Goal: Task Accomplishment & Management: Manage account settings

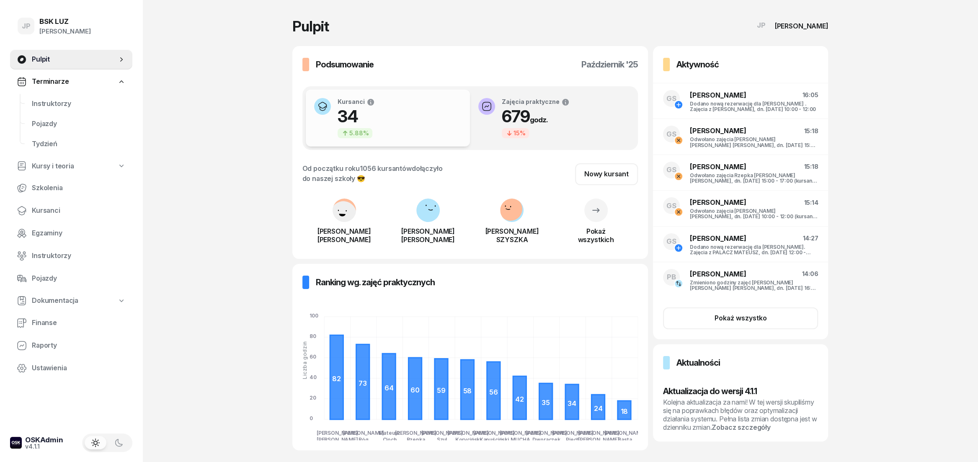
click at [51, 81] on span "Terminarze" at bounding box center [50, 81] width 37 height 11
click at [47, 101] on span "Kursy i teoria" at bounding box center [53, 103] width 42 height 11
select select
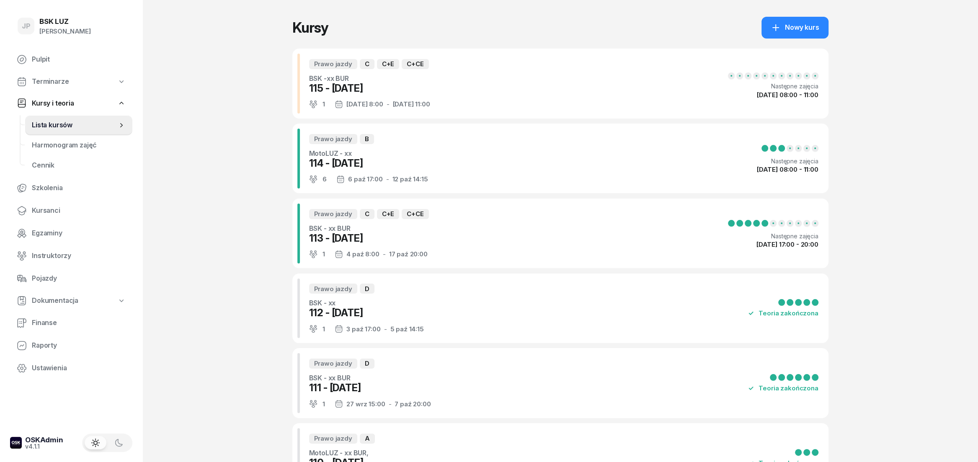
click at [63, 86] on link "Terminarze" at bounding box center [71, 81] width 122 height 19
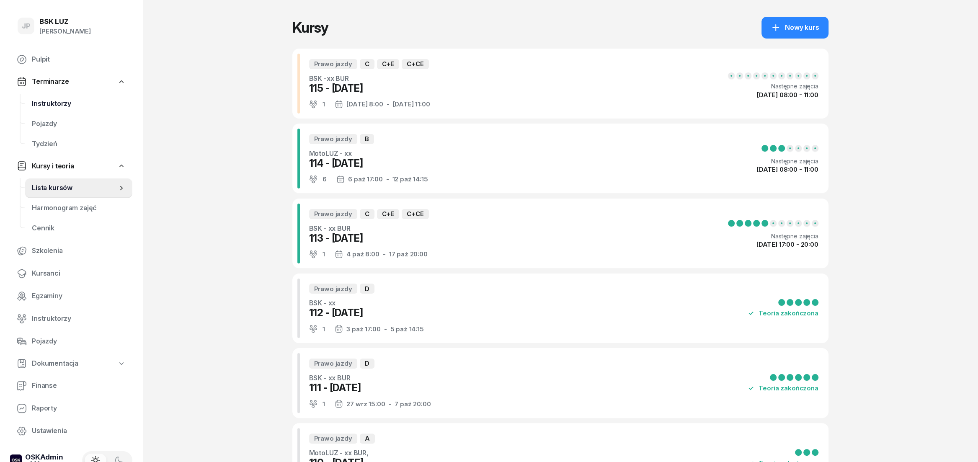
click at [64, 106] on span "Instruktorzy" at bounding box center [79, 103] width 94 height 11
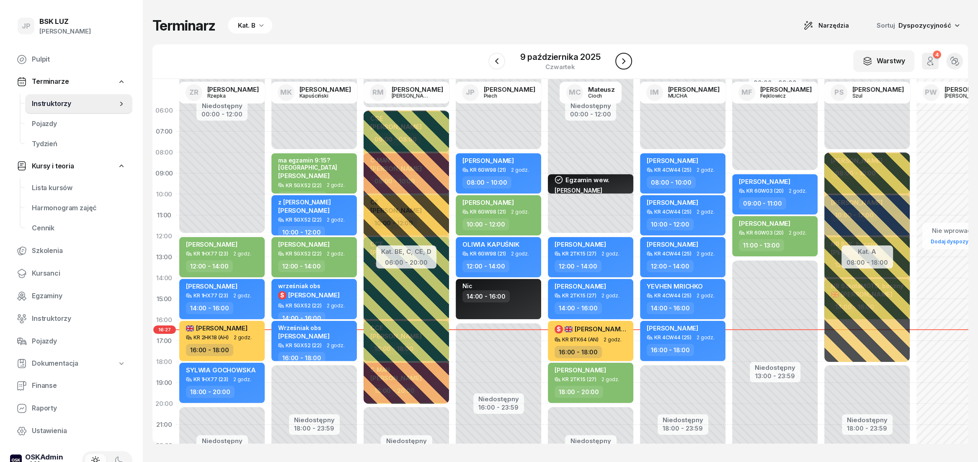
click at [626, 61] on icon "button" at bounding box center [624, 61] width 10 height 10
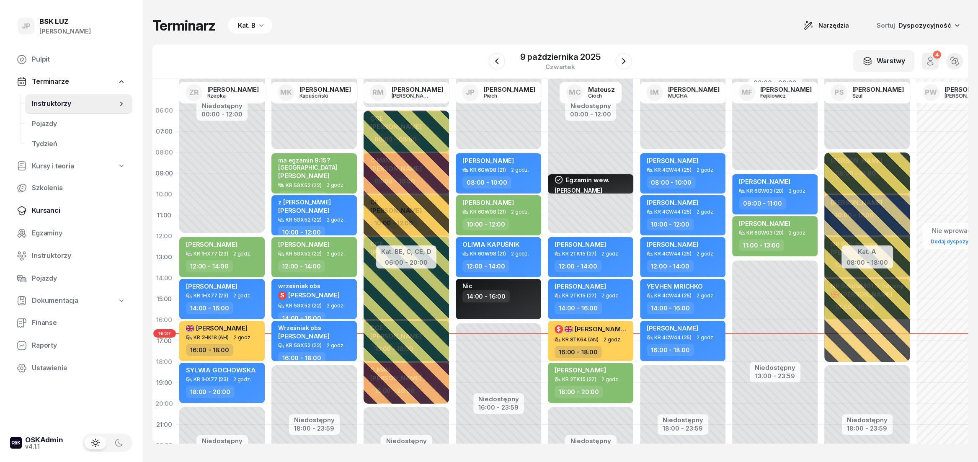
click at [46, 210] on span "Kursanci" at bounding box center [79, 210] width 94 height 11
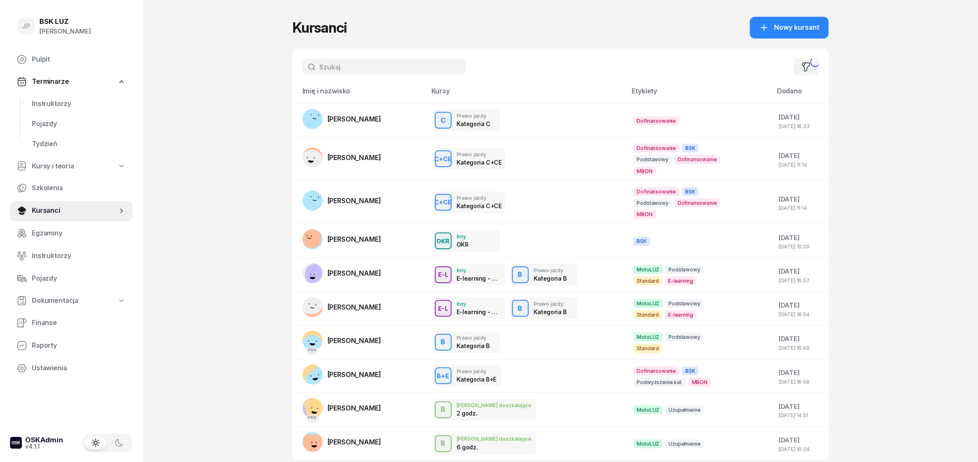
click at [335, 69] on input "text" at bounding box center [384, 67] width 163 height 17
click at [381, 121] on span "[PERSON_NAME]" at bounding box center [355, 119] width 54 height 8
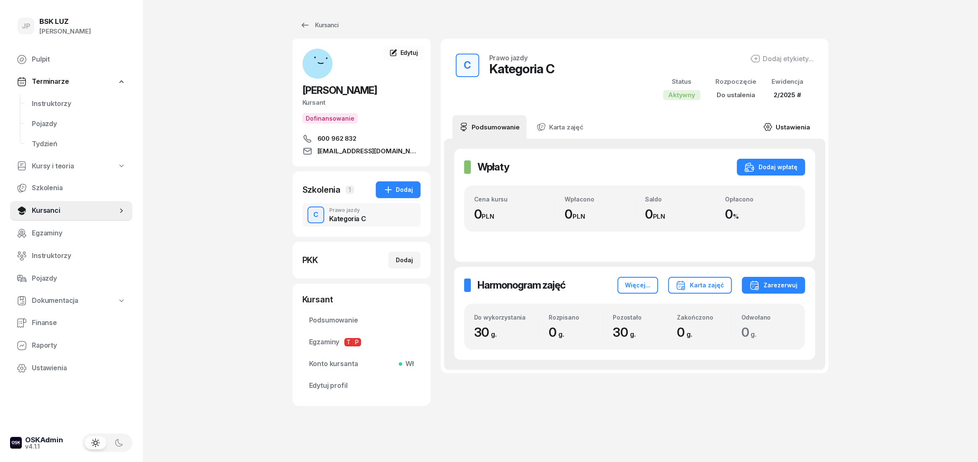
click at [785, 129] on link "Ustawienia" at bounding box center [787, 126] width 60 height 23
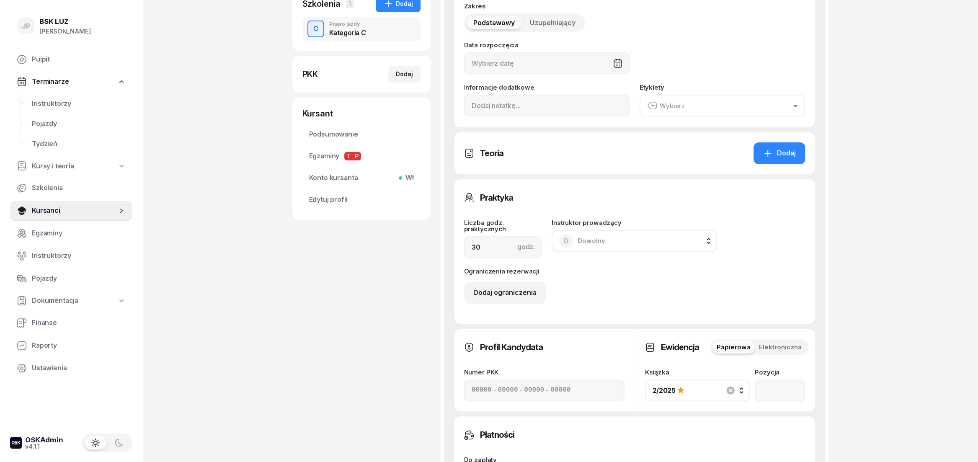
scroll to position [419, 0]
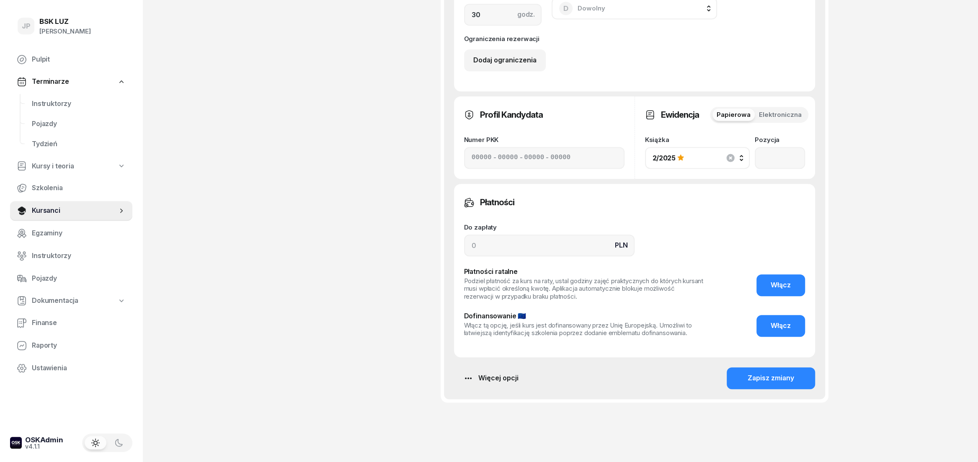
click at [484, 382] on div "Więcej opcji" at bounding box center [490, 378] width 55 height 11
click at [454, 350] on div "Usuń szkolenie" at bounding box center [451, 349] width 48 height 11
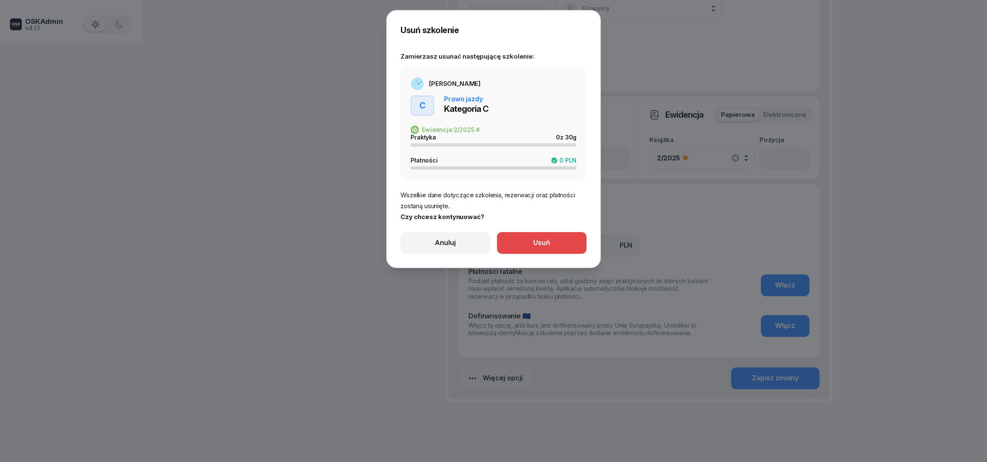
click at [541, 241] on div "Usuń" at bounding box center [541, 243] width 17 height 11
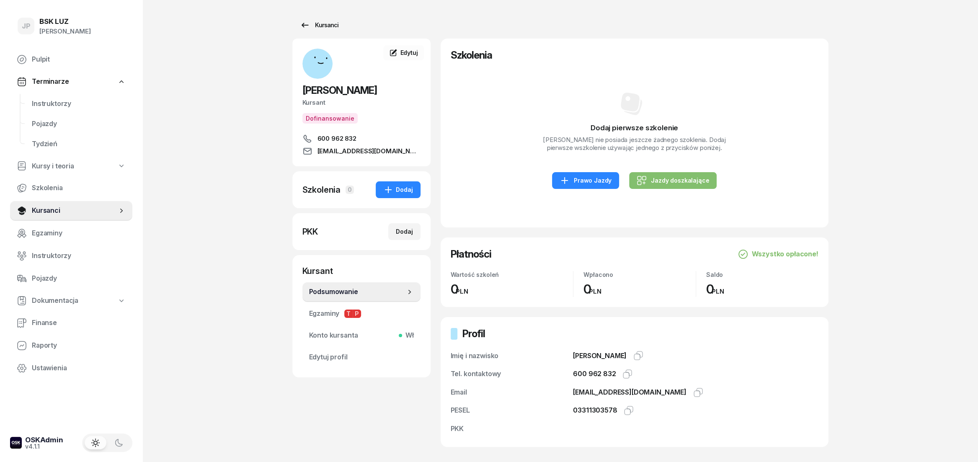
click at [322, 25] on div "Kursanci" at bounding box center [319, 25] width 39 height 10
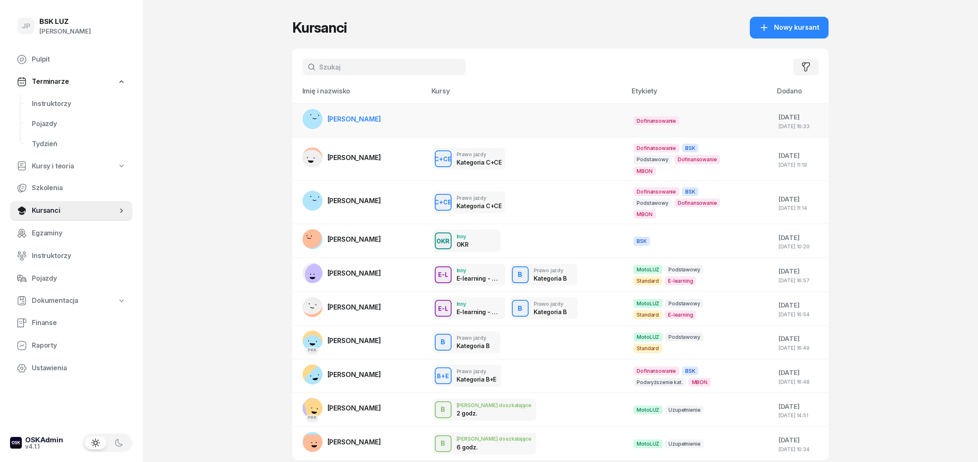
click at [375, 116] on span "[PERSON_NAME]" at bounding box center [355, 119] width 54 height 8
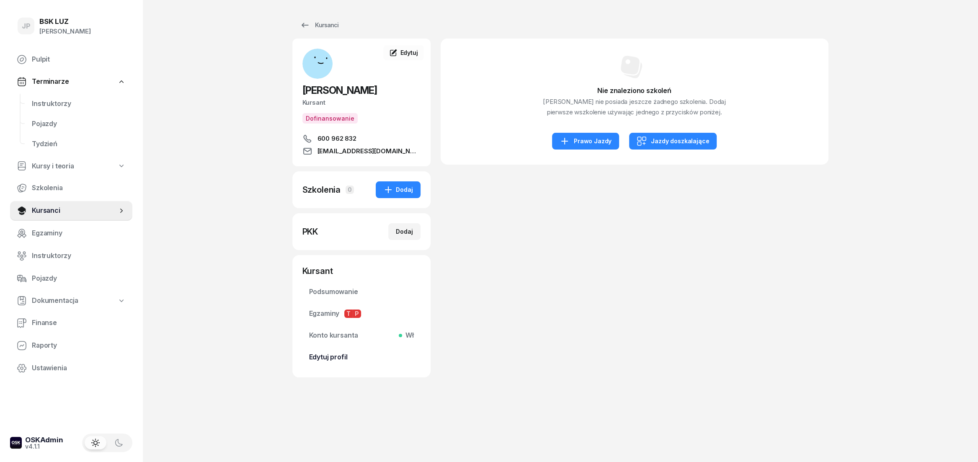
click at [339, 361] on span "Edytuj profil" at bounding box center [361, 357] width 105 height 11
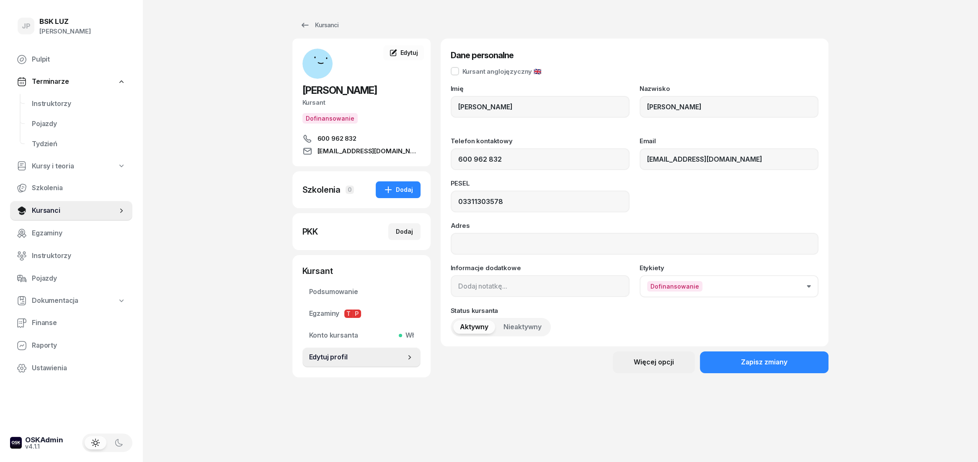
click at [653, 367] on div "Więcej opcji" at bounding box center [654, 362] width 40 height 11
click at [633, 391] on div "Usuń kursanta" at bounding box center [625, 390] width 44 height 11
